Goal: Browse casually: Explore the website without a specific task or goal

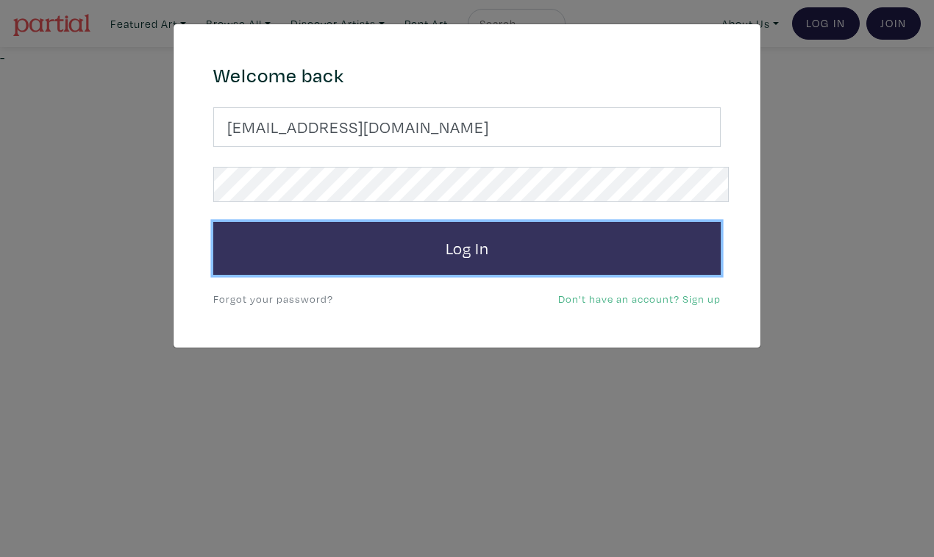
click at [507, 238] on button "Log In" at bounding box center [466, 248] width 507 height 53
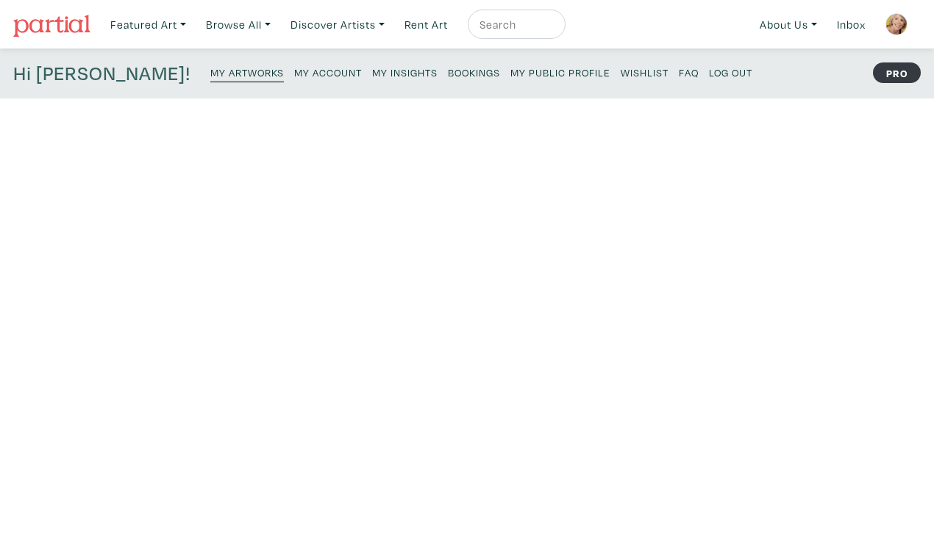
click at [510, 68] on small "My Public Profile" at bounding box center [560, 72] width 100 height 14
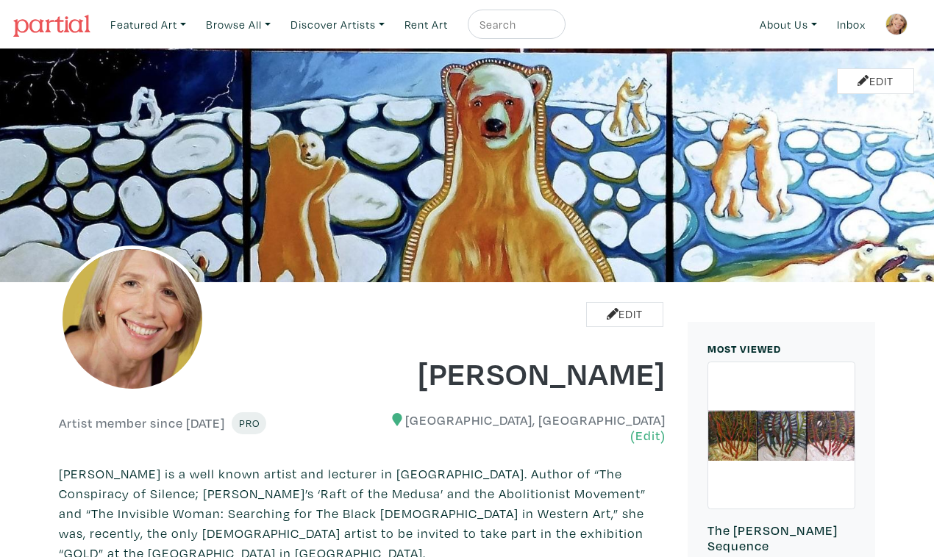
scroll to position [816, 0]
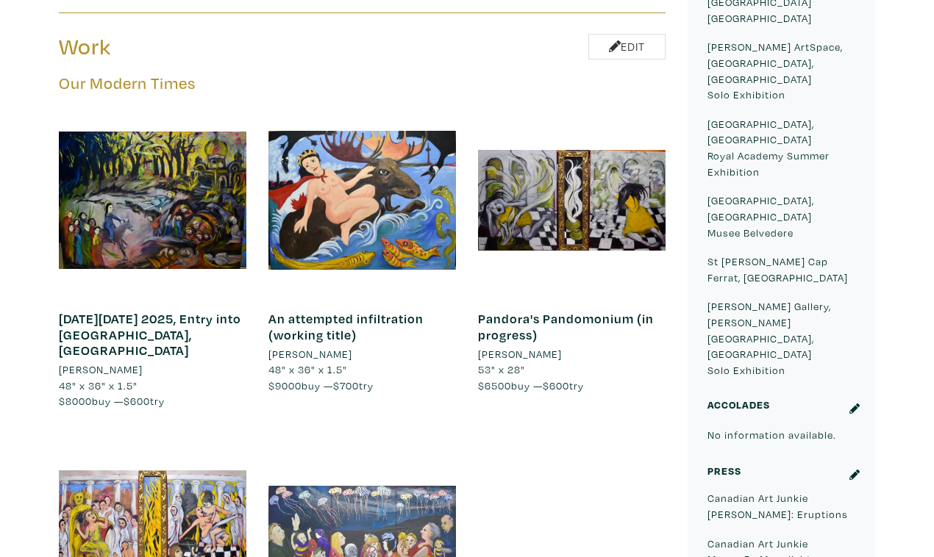
click at [382, 440] on div at bounding box center [362, 534] width 188 height 188
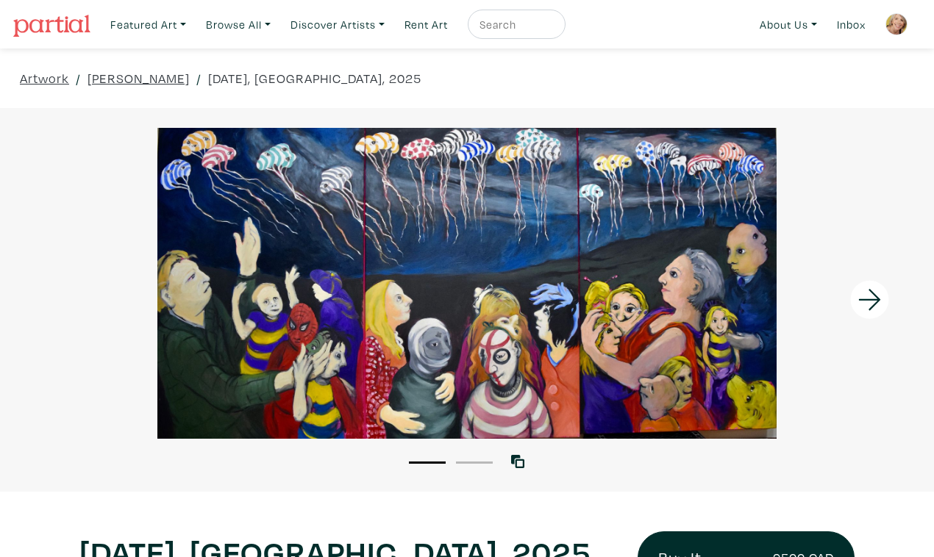
click at [760, 348] on div at bounding box center [818, 300] width 234 height 384
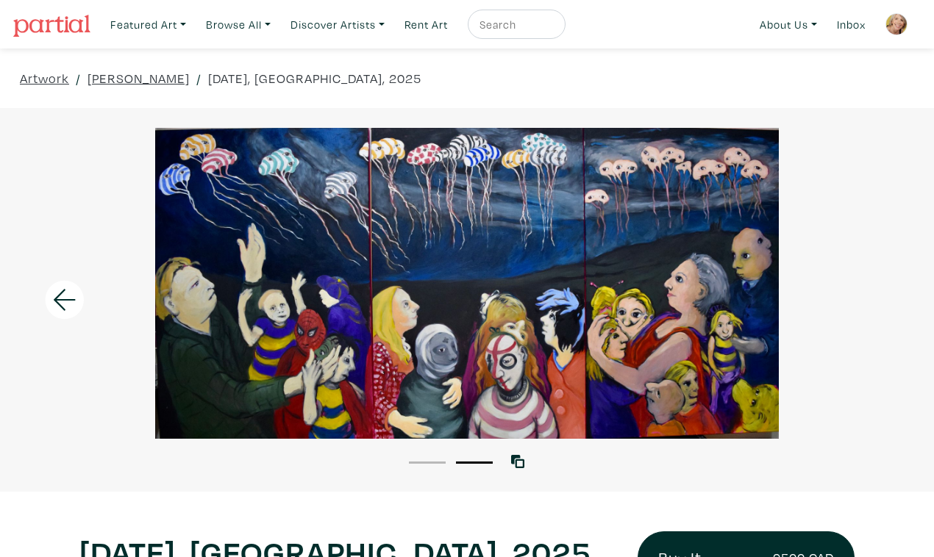
click at [433, 454] on li "1" at bounding box center [427, 461] width 37 height 15
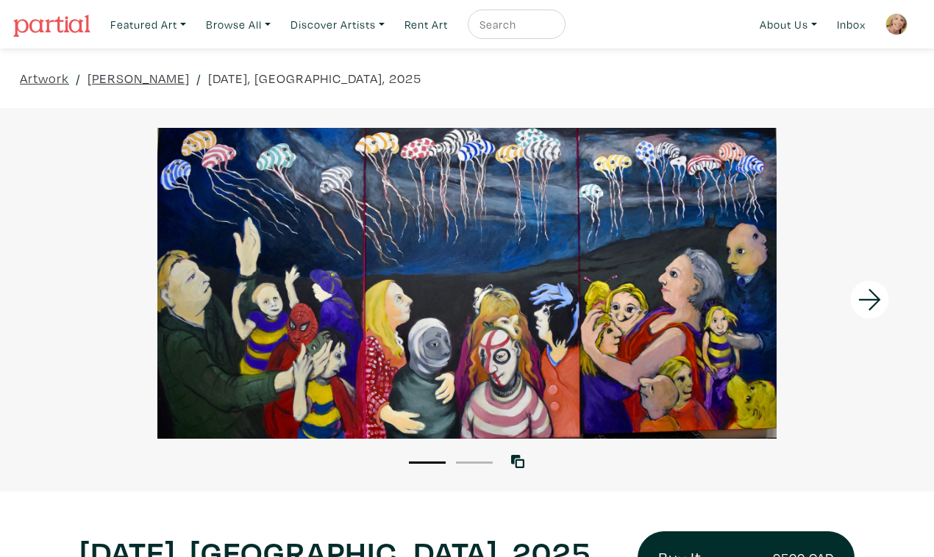
click at [599, 341] on div at bounding box center [467, 283] width 934 height 311
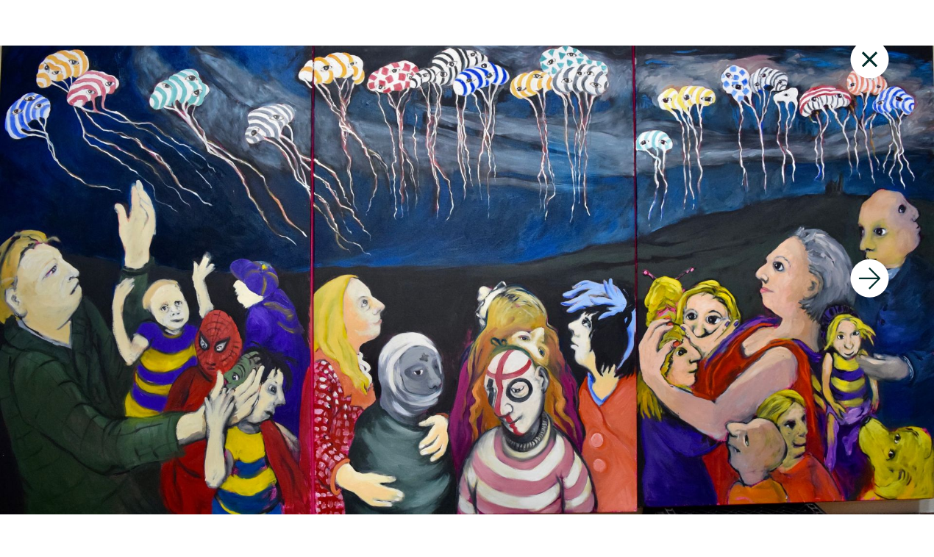
scroll to position [96, 0]
click at [726, 329] on div at bounding box center [818, 278] width 234 height 557
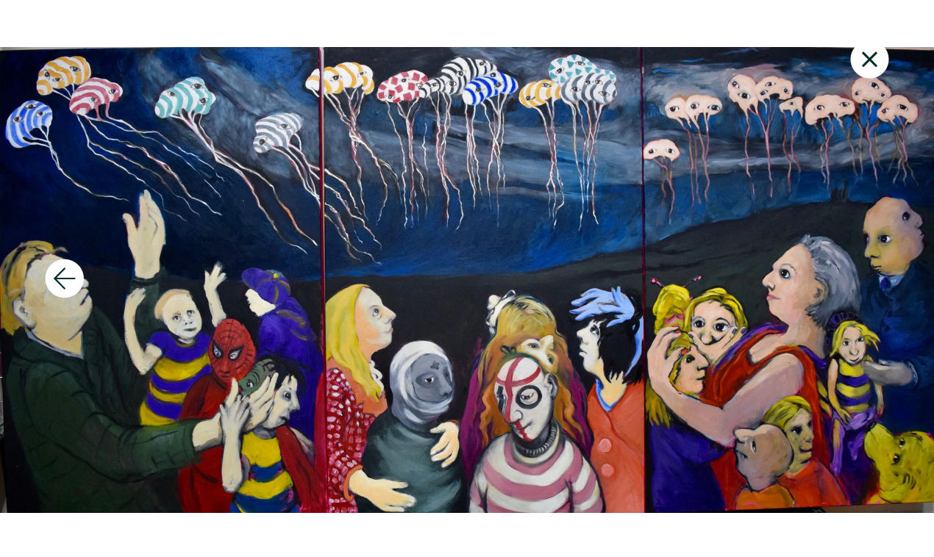
scroll to position [423, 0]
click at [772, 267] on div at bounding box center [467, 280] width 934 height 521
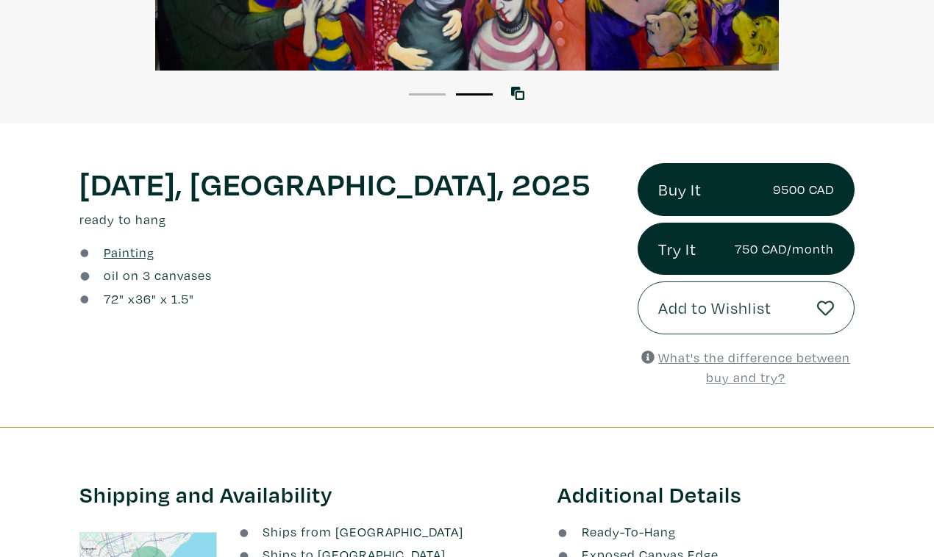
scroll to position [357, 0]
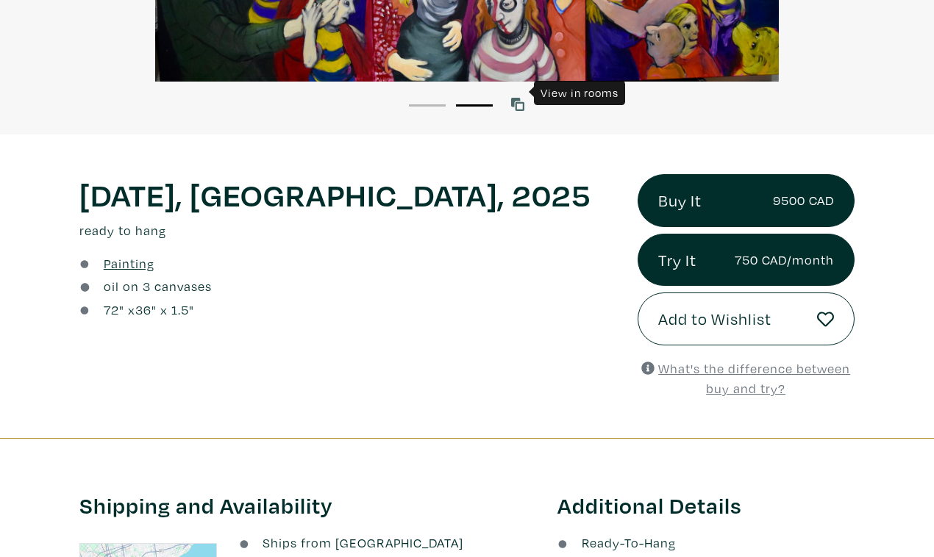
click at [520, 98] on icon at bounding box center [517, 104] width 13 height 13
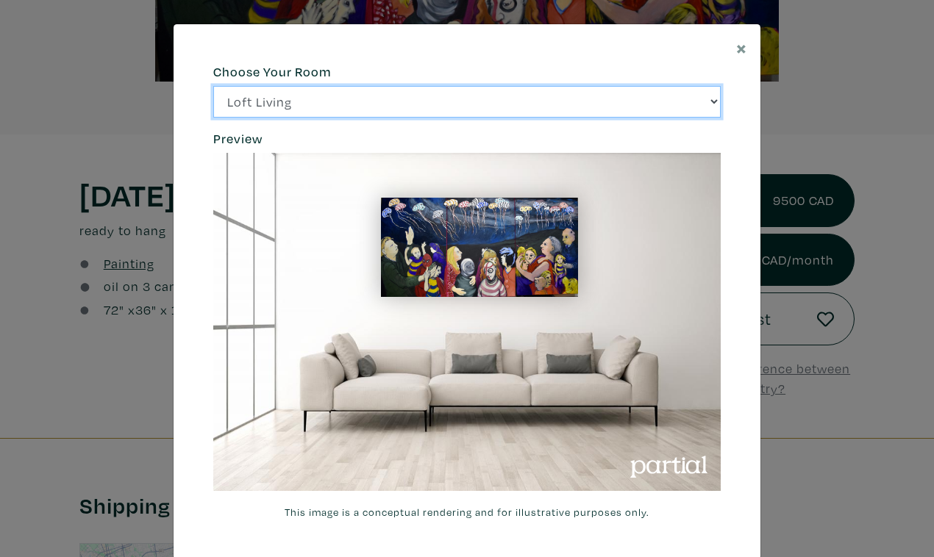
click option "Bright Bedroom" at bounding box center [0, 0] width 0 height 0
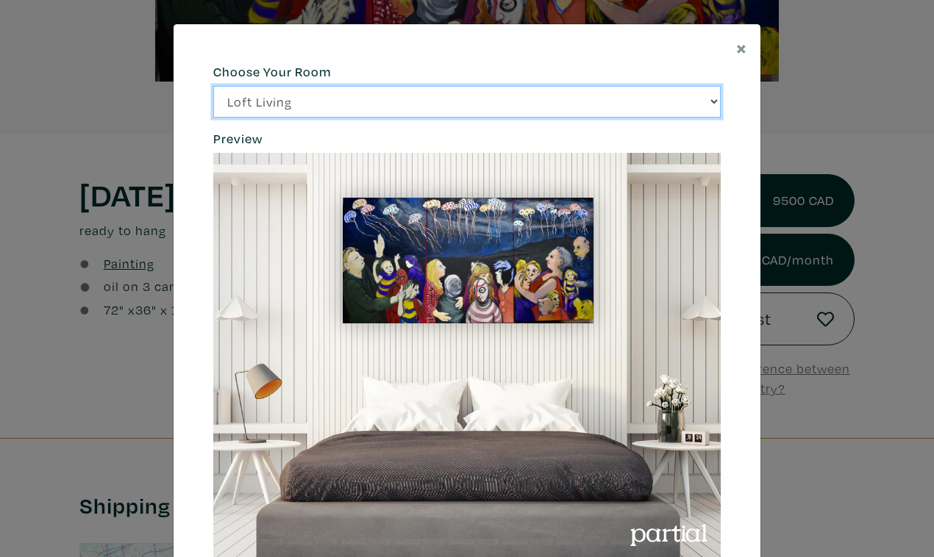
click option "City Office" at bounding box center [0, 0] width 0 height 0
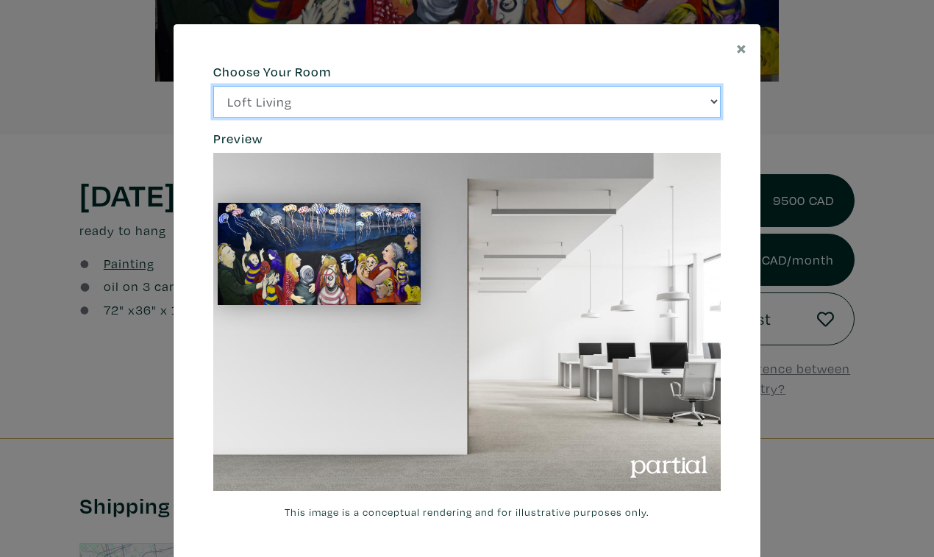
click option "Gallery Space" at bounding box center [0, 0] width 0 height 0
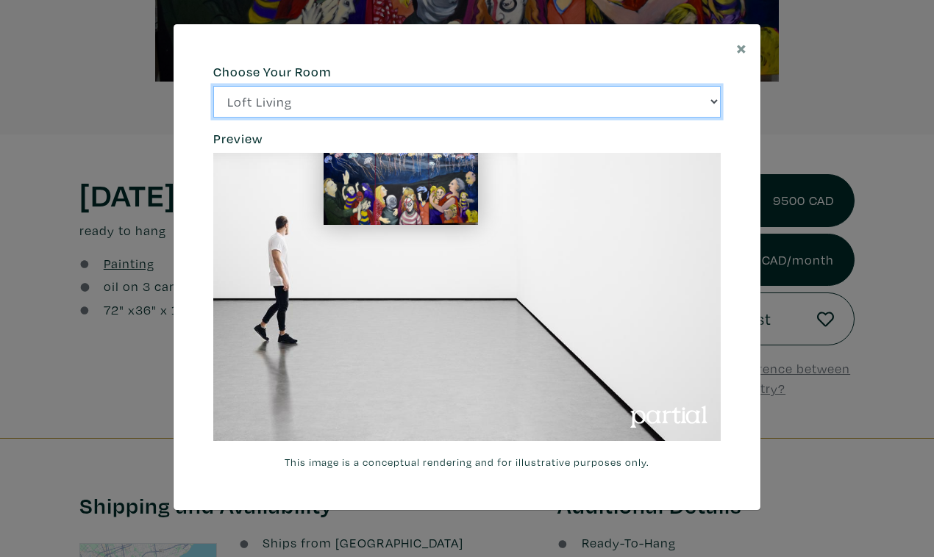
click option "Loft Living" at bounding box center [0, 0] width 0 height 0
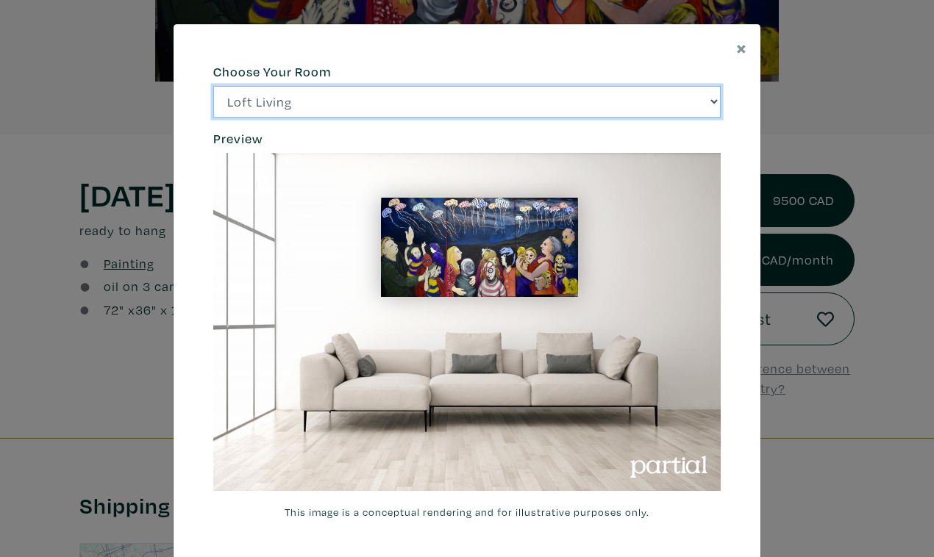
click option "Bright Bedroom" at bounding box center [0, 0] width 0 height 0
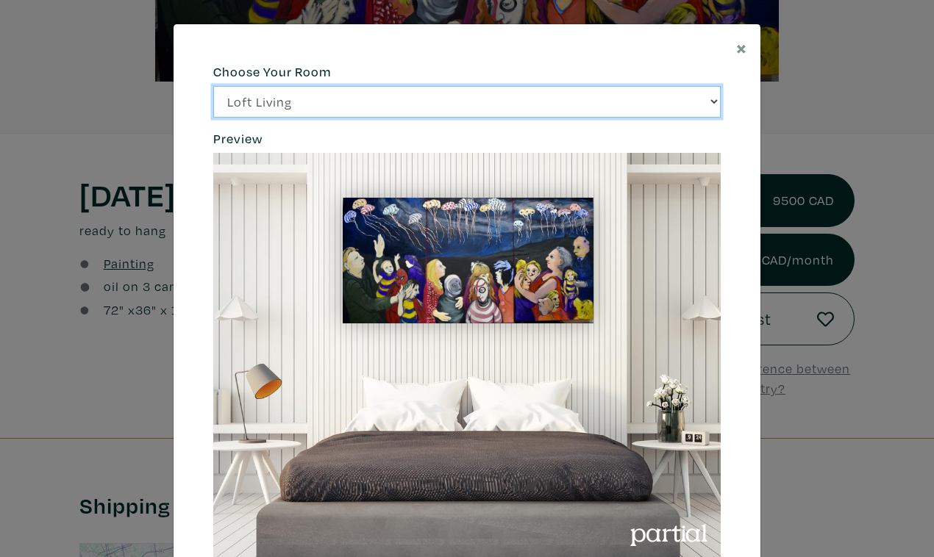
click option "City Office" at bounding box center [0, 0] width 0 height 0
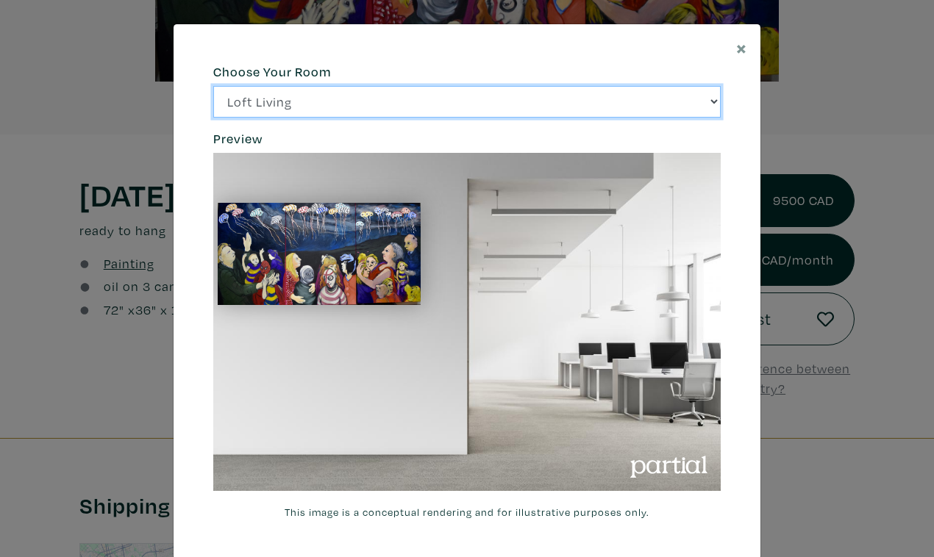
select select "/thumb/phpThumb.php?src=https%3A%2F%2Flabs.partial.gallery%2Fprojects%2Frenderi…"
click option "Bright Bedroom" at bounding box center [0, 0] width 0 height 0
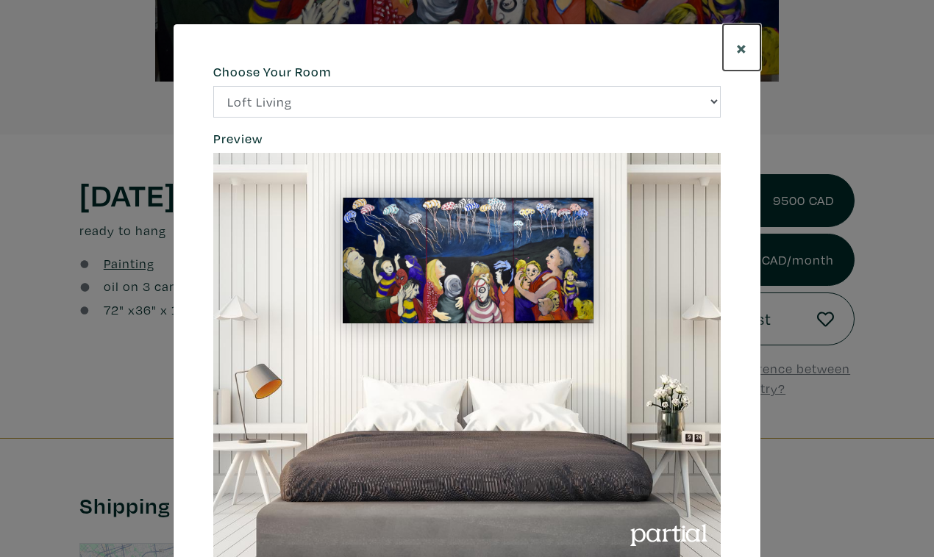
click at [741, 40] on span "×" at bounding box center [741, 48] width 11 height 26
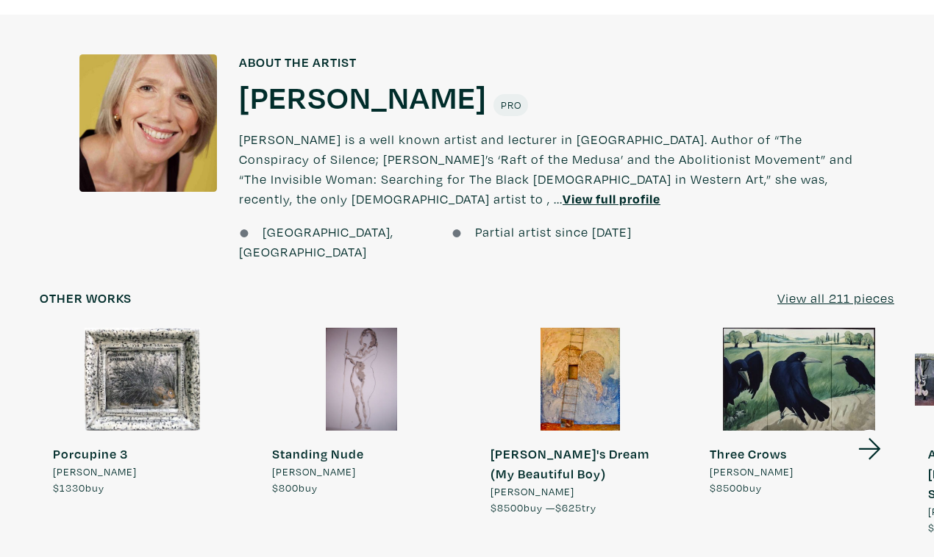
scroll to position [1119, 0]
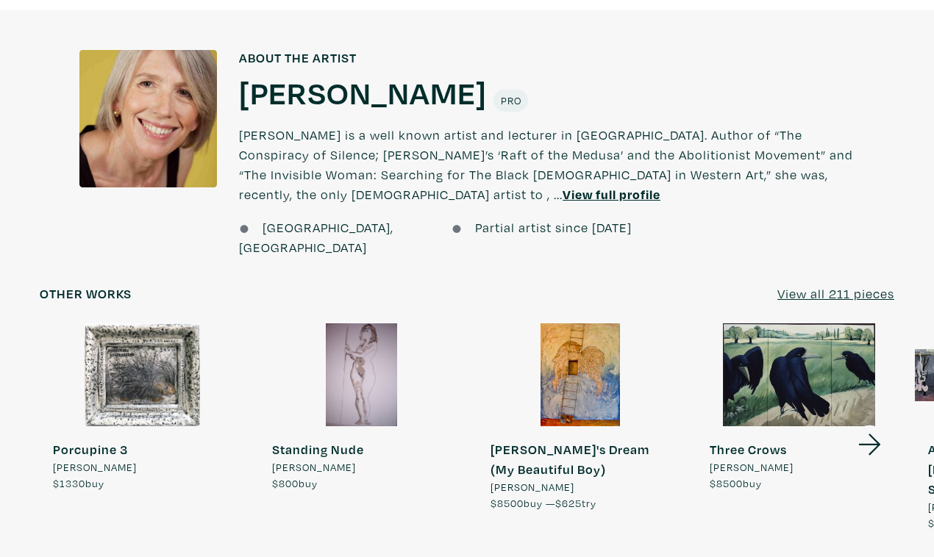
click at [873, 425] on icon at bounding box center [870, 445] width 50 height 40
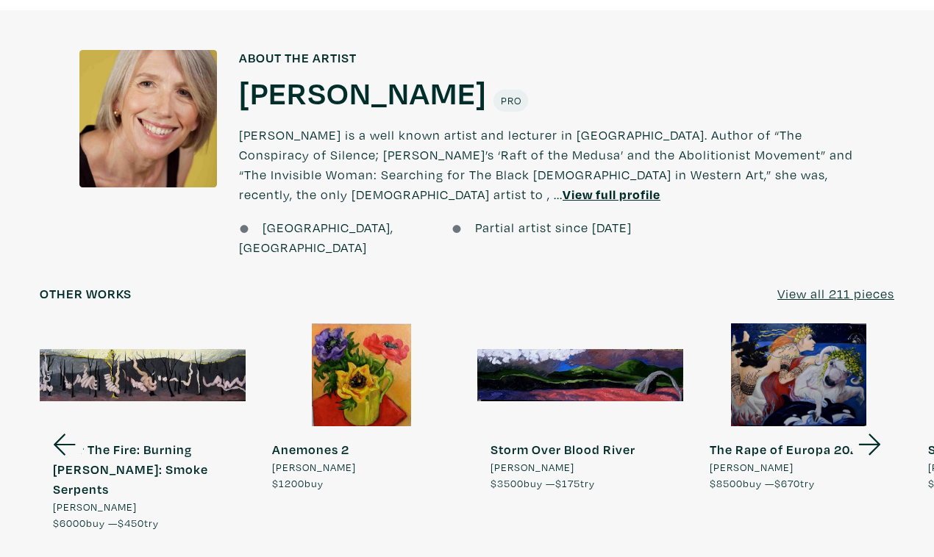
click at [788, 324] on div at bounding box center [799, 375] width 206 height 103
